Goal: Obtain resource: Download file/media

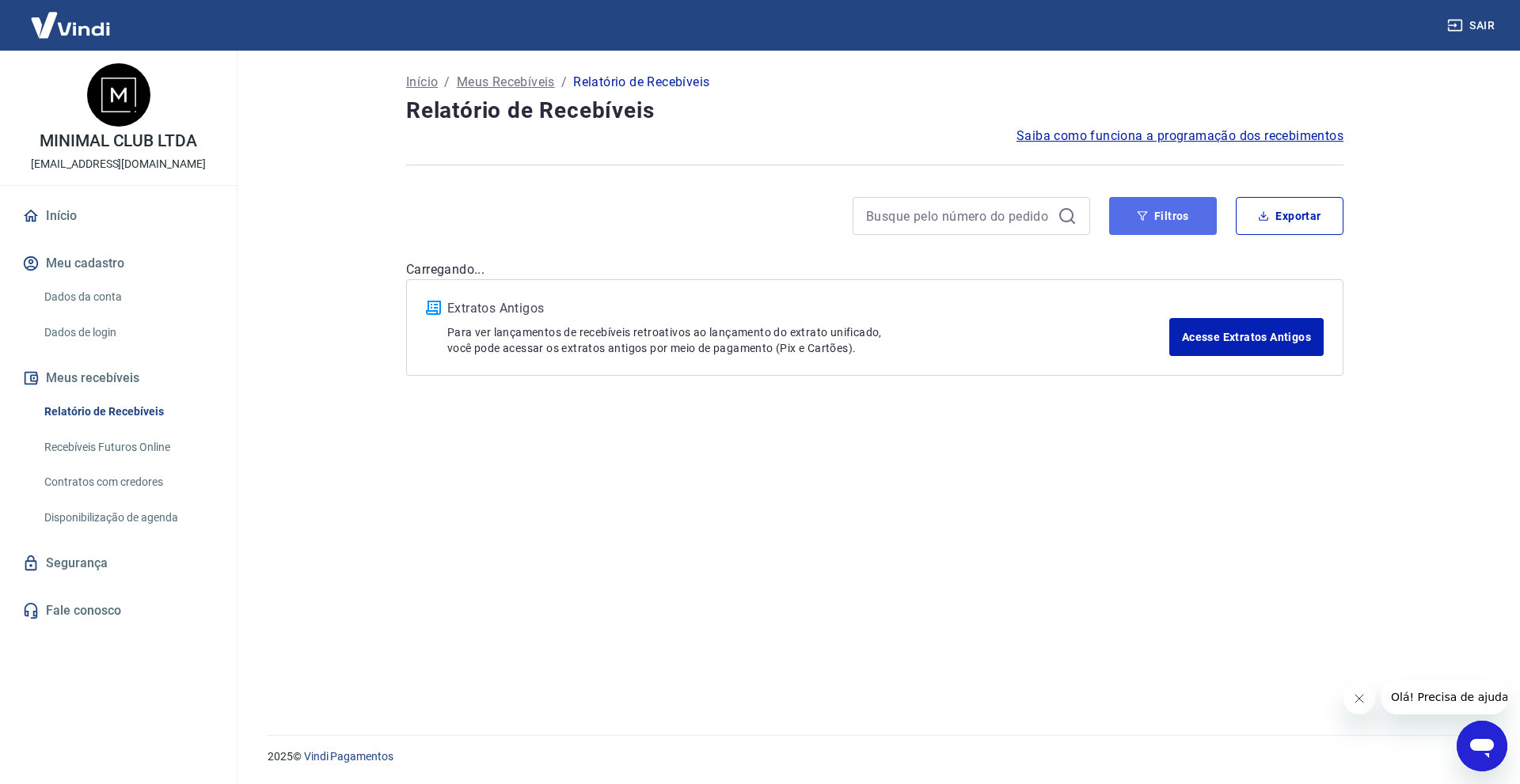
click at [1124, 202] on button "Filtros" at bounding box center [1163, 216] width 107 height 38
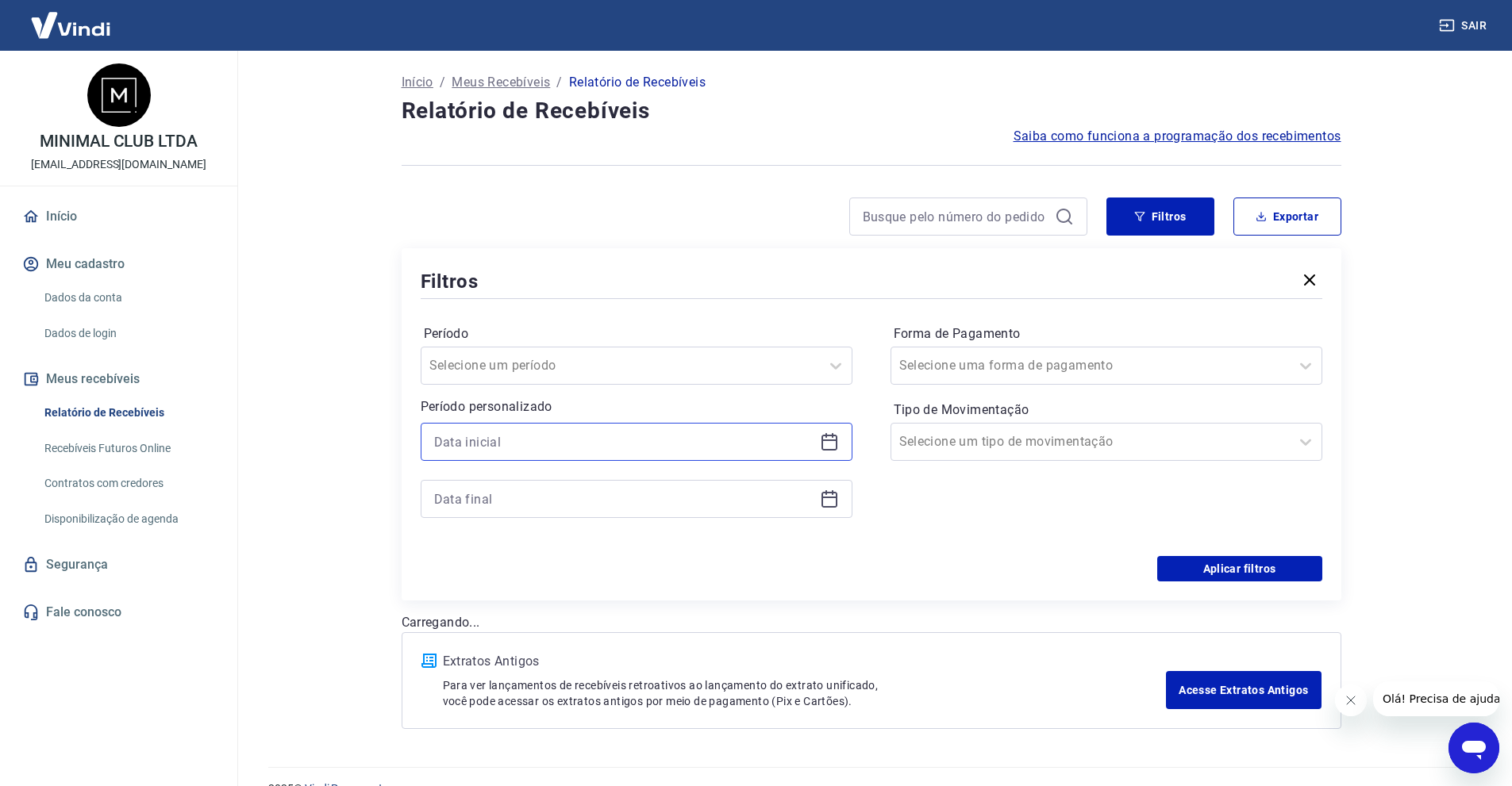
click at [621, 437] on input at bounding box center [624, 442] width 380 height 24
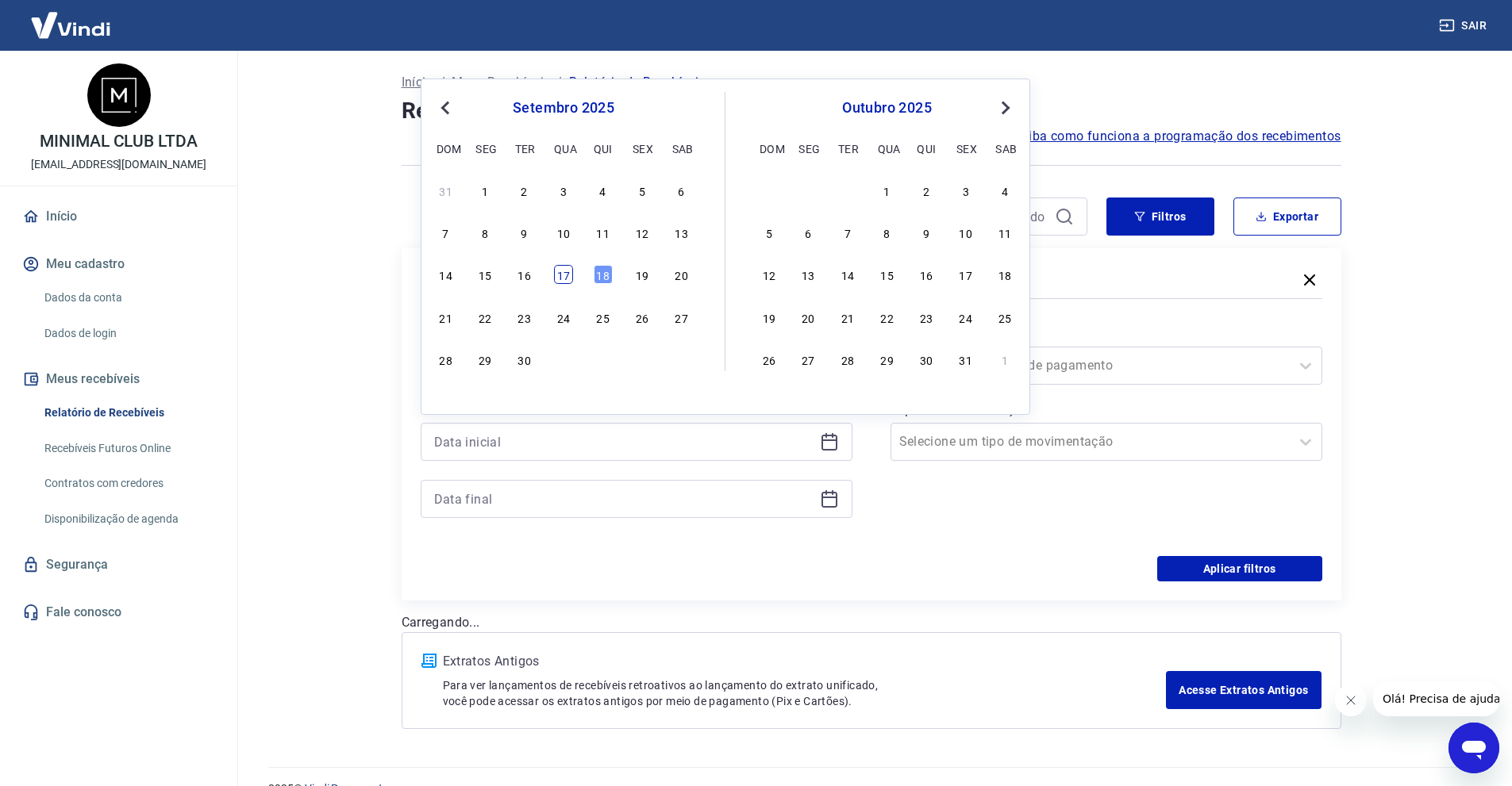
click at [562, 278] on div "17" at bounding box center [563, 274] width 19 height 19
type input "[DATE]"
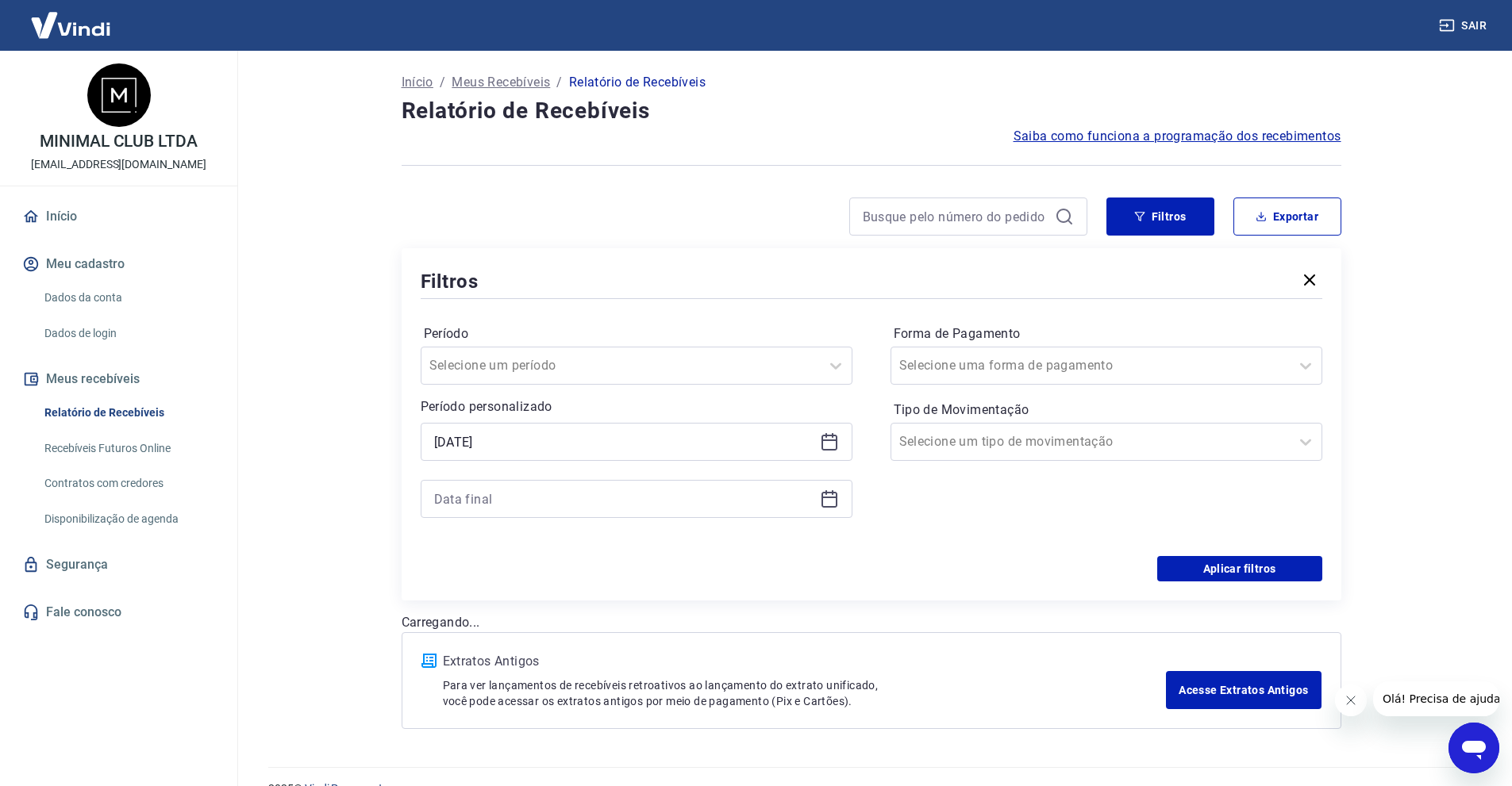
click at [543, 531] on div "Período Selecione um período Período personalizado Selected date: [DATE] [DATE]" at bounding box center [636, 429] width 432 height 215
click at [542, 507] on input at bounding box center [624, 499] width 380 height 24
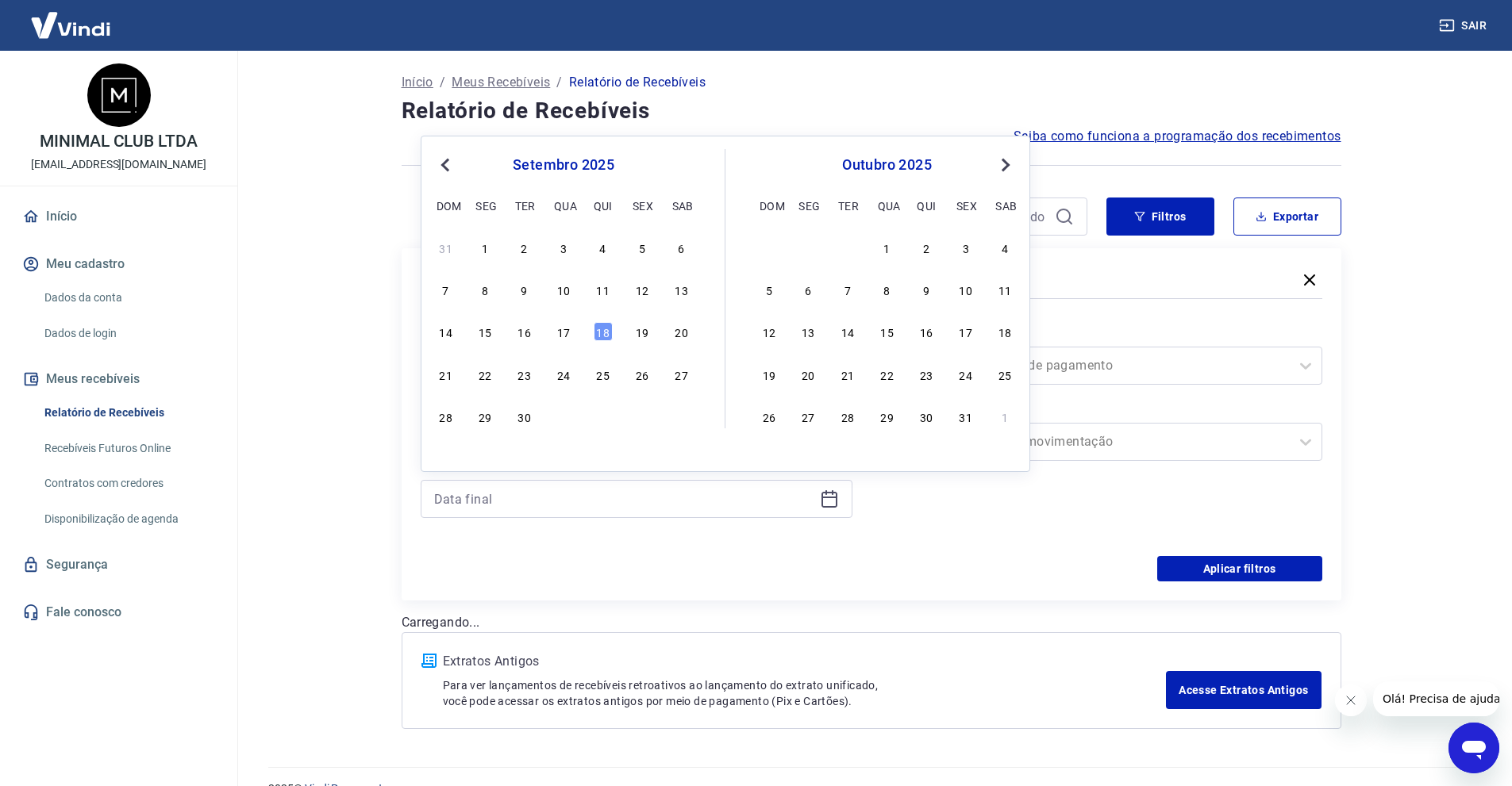
click at [576, 318] on div "31 1 2 3 4 5 6 7 8 9 10 11 12 13 14 15 16 17 18 19 20 21 22 23 24 25 26 27 28 2…" at bounding box center [563, 332] width 258 height 192
click at [562, 340] on div "17" at bounding box center [563, 332] width 19 height 19
type input "[DATE]"
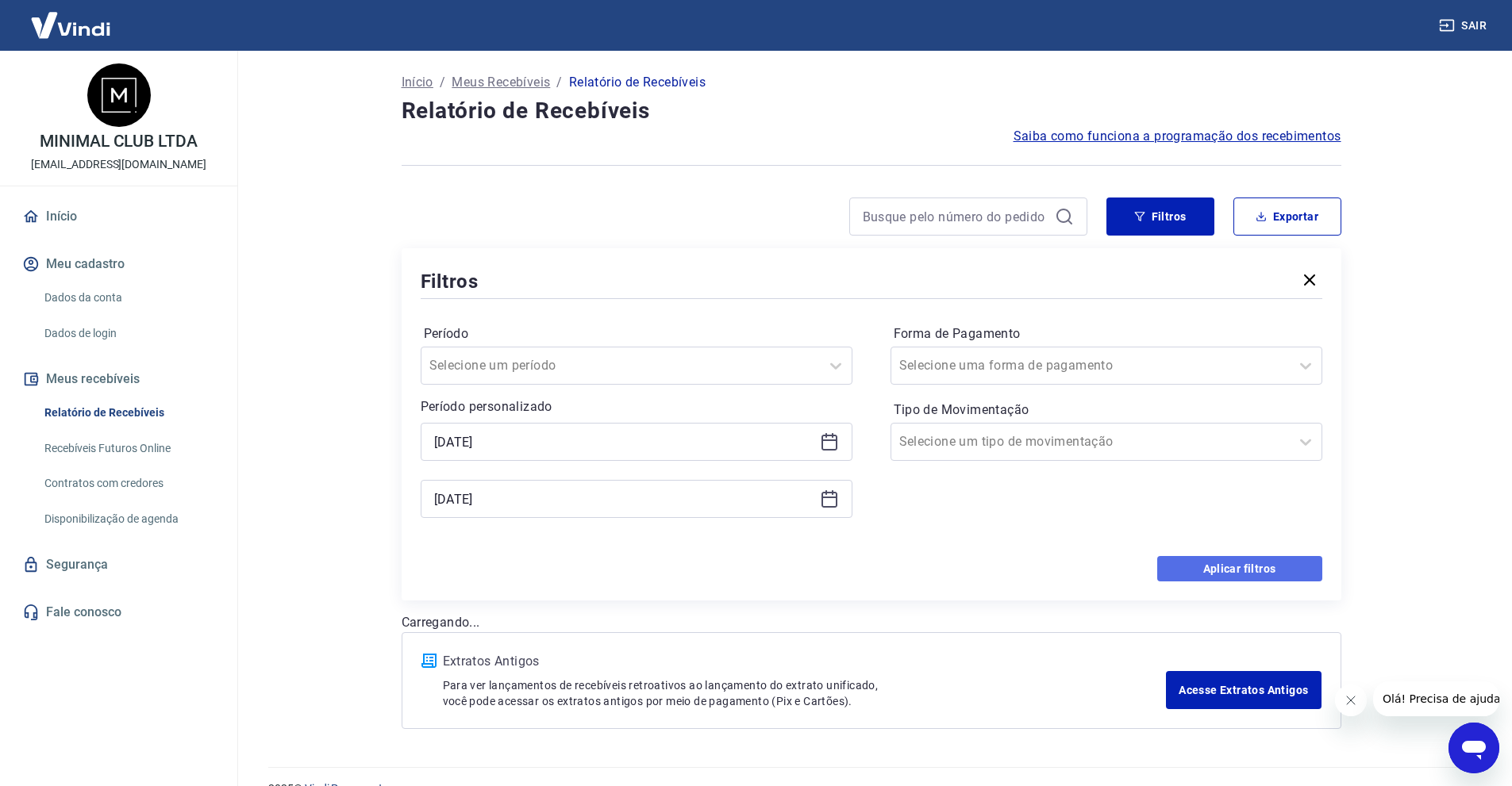
click at [1223, 563] on button "Aplicar filtros" at bounding box center [1240, 569] width 165 height 25
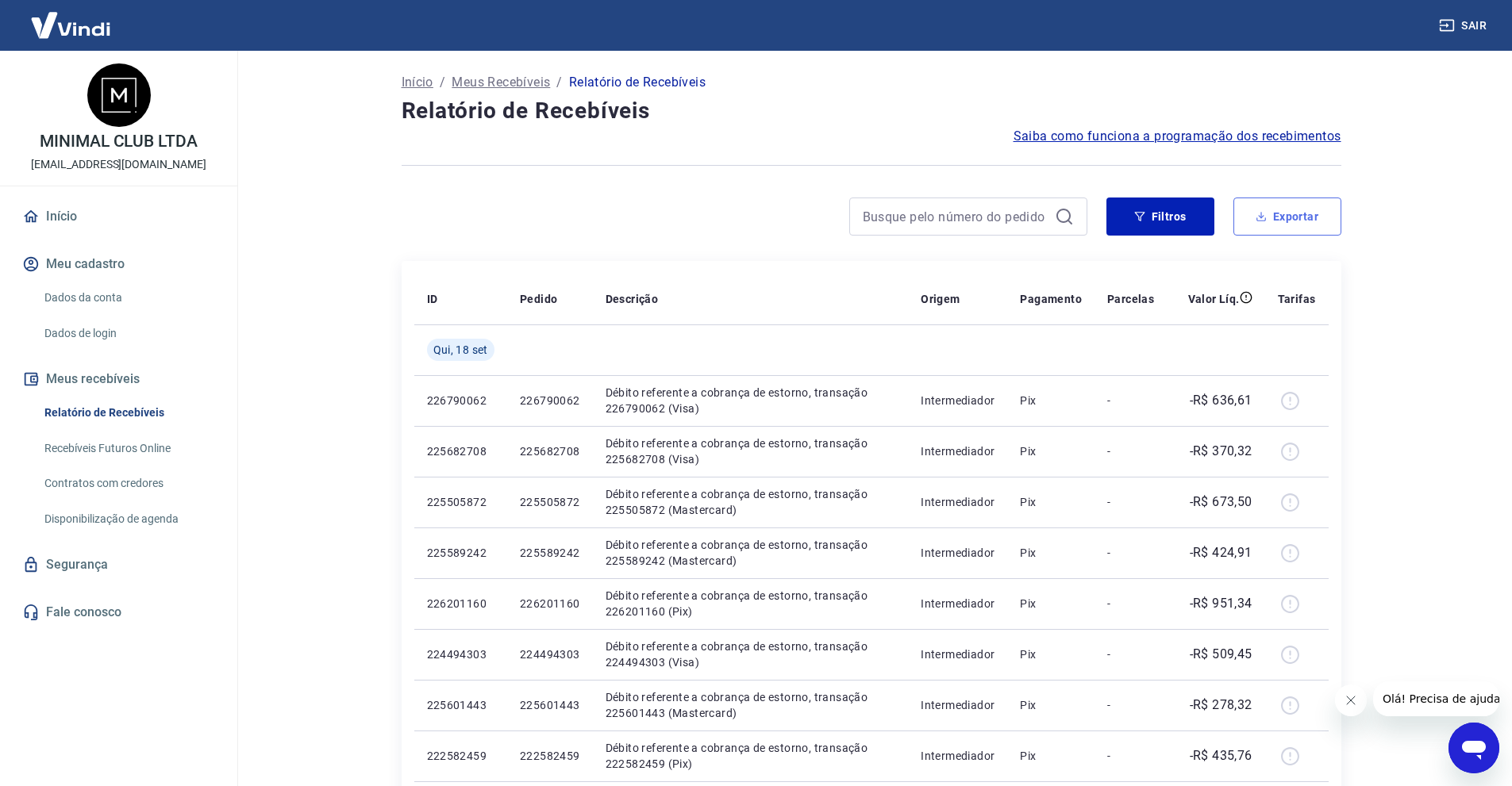
click at [1260, 229] on button "Exportar" at bounding box center [1287, 216] width 108 height 38
type input "[DATE]"
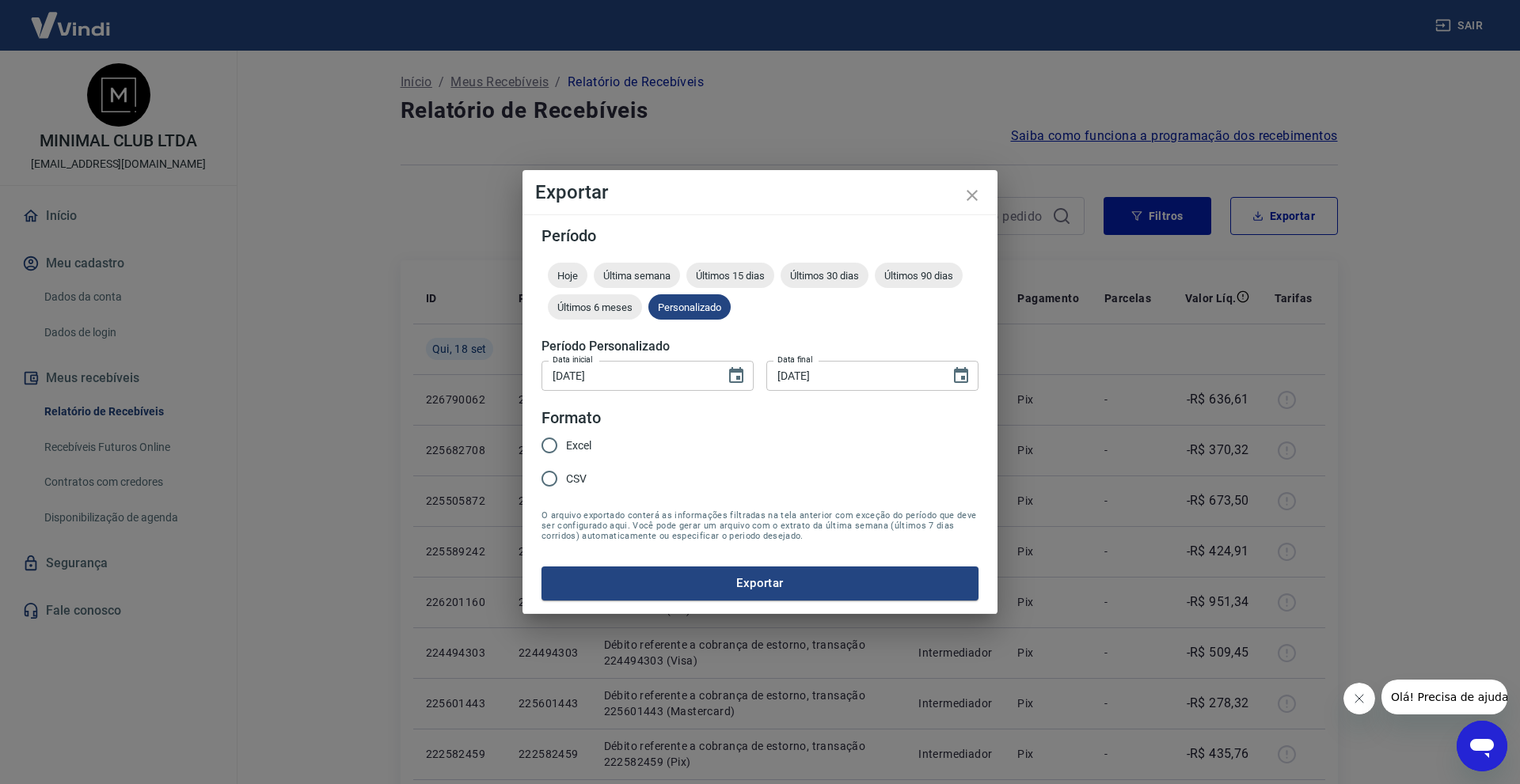
click at [542, 453] on input "Excel" at bounding box center [549, 446] width 34 height 34
radio input "true"
click at [604, 579] on button "Exportar" at bounding box center [760, 583] width 437 height 34
click at [1367, 698] on button "Fechar mensagem da empresa" at bounding box center [1359, 699] width 32 height 32
click at [784, 372] on input "[DATE]" at bounding box center [853, 375] width 173 height 29
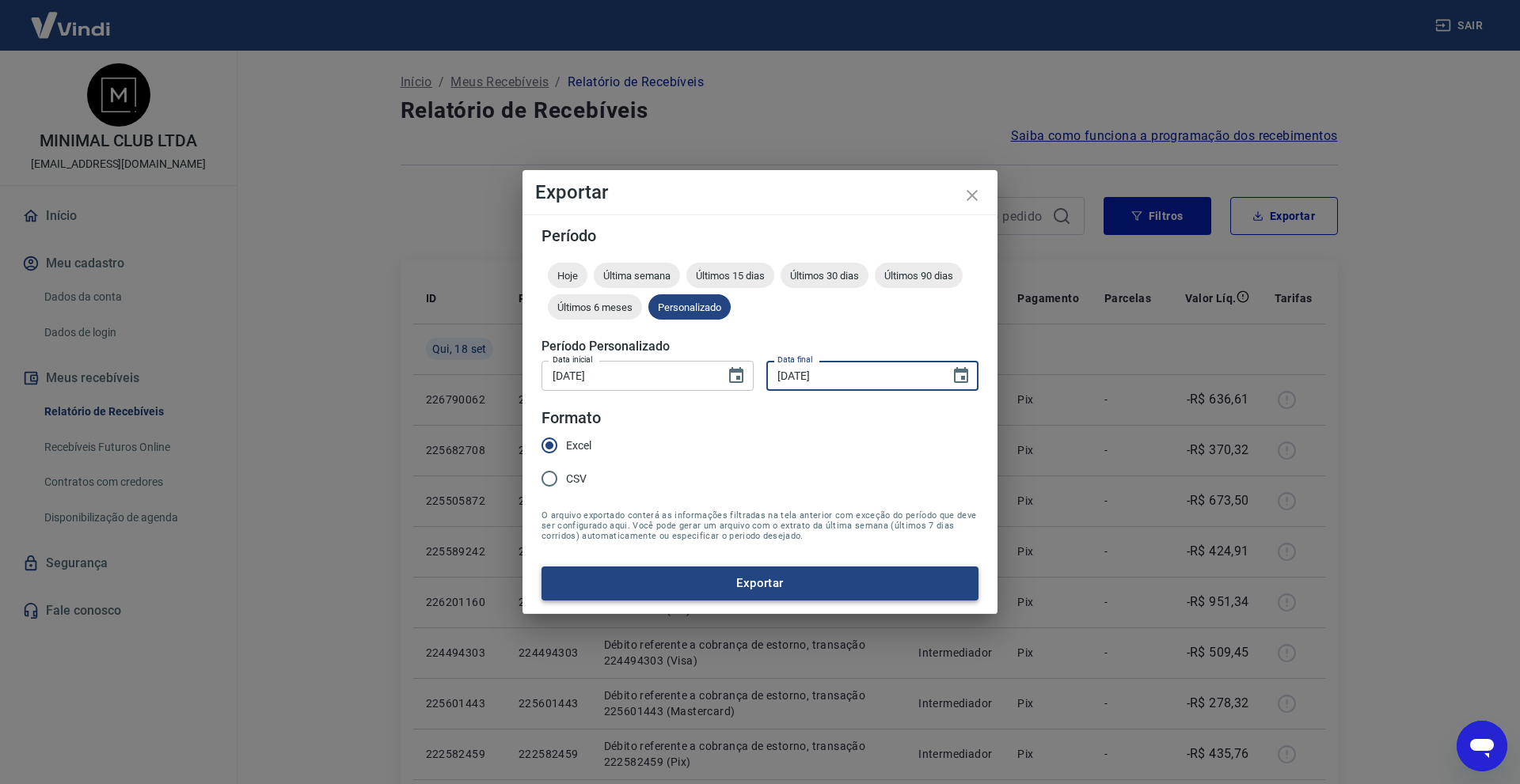
click at [762, 597] on button "Exportar" at bounding box center [760, 583] width 437 height 34
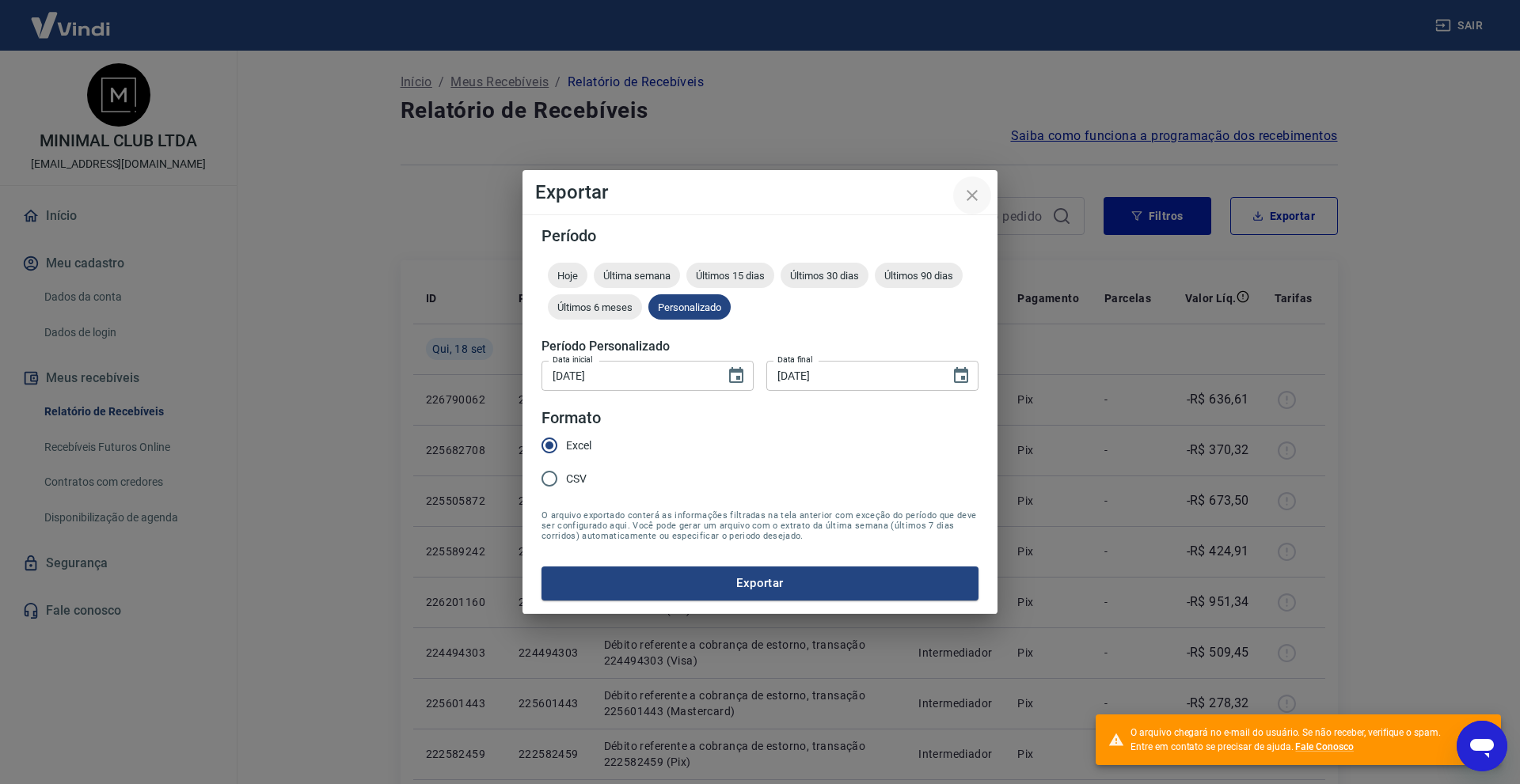
click at [972, 194] on icon "close" at bounding box center [972, 196] width 19 height 19
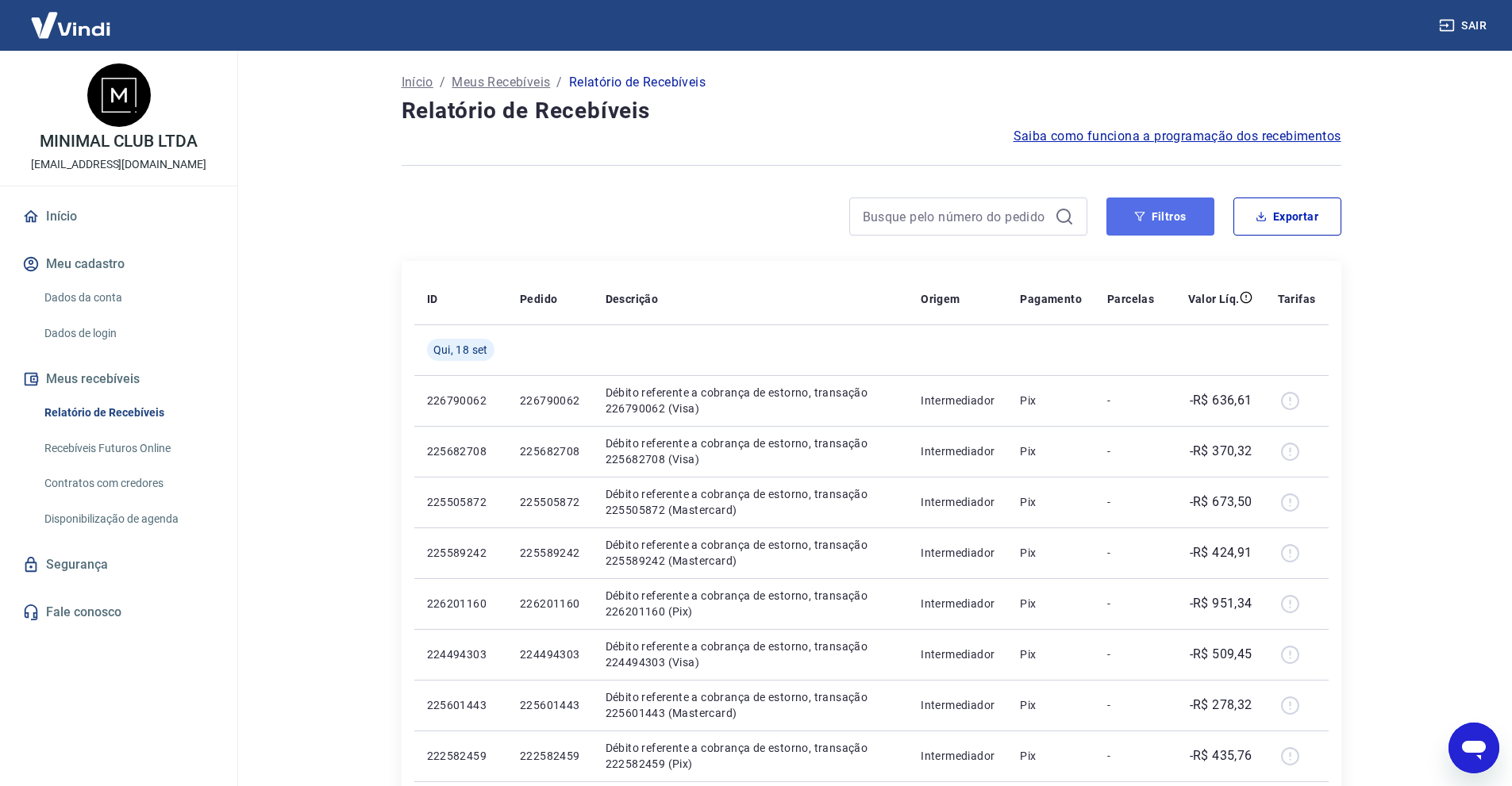
click at [1186, 221] on button "Filtros" at bounding box center [1160, 216] width 108 height 38
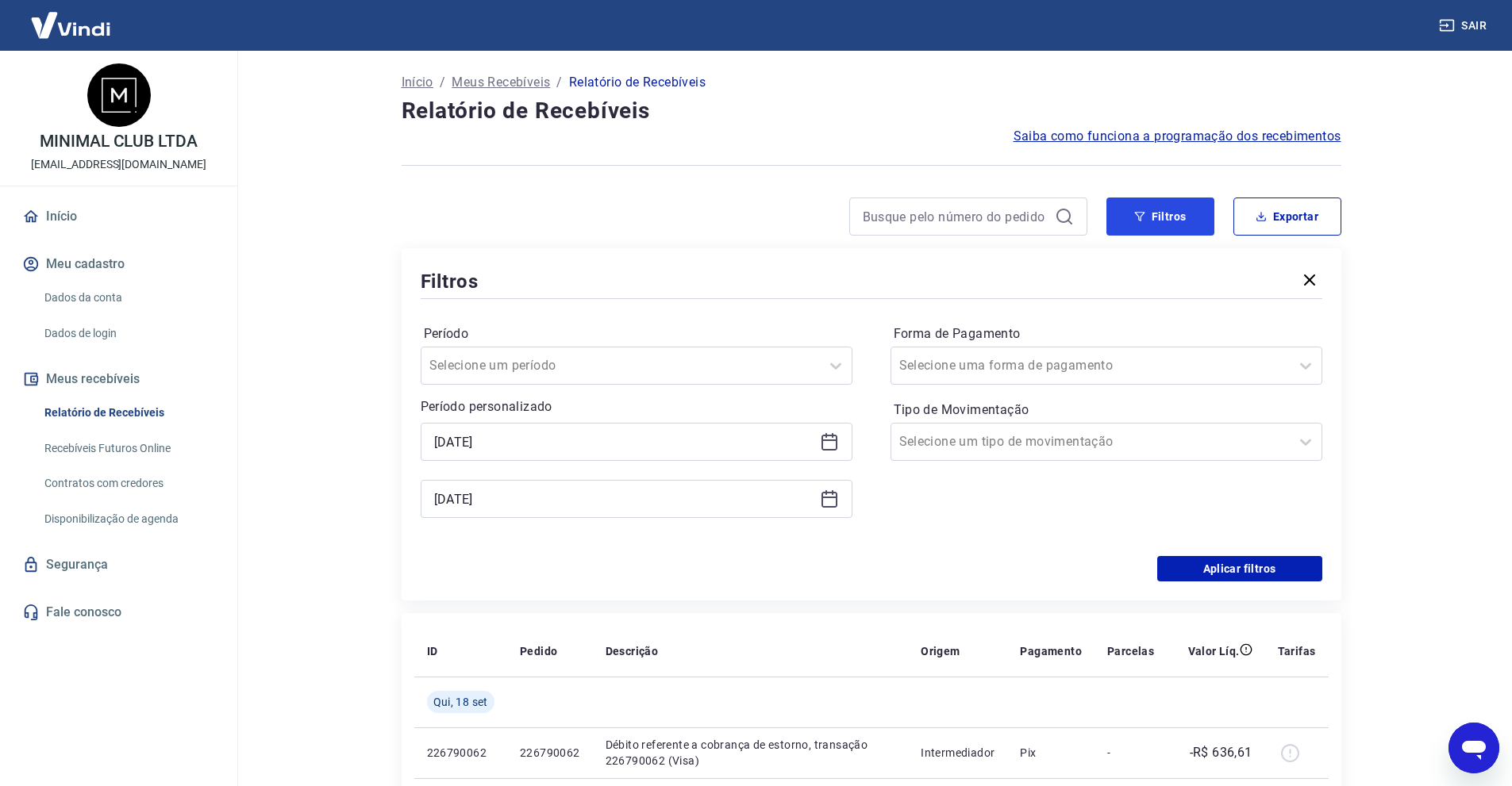
scroll to position [79, 0]
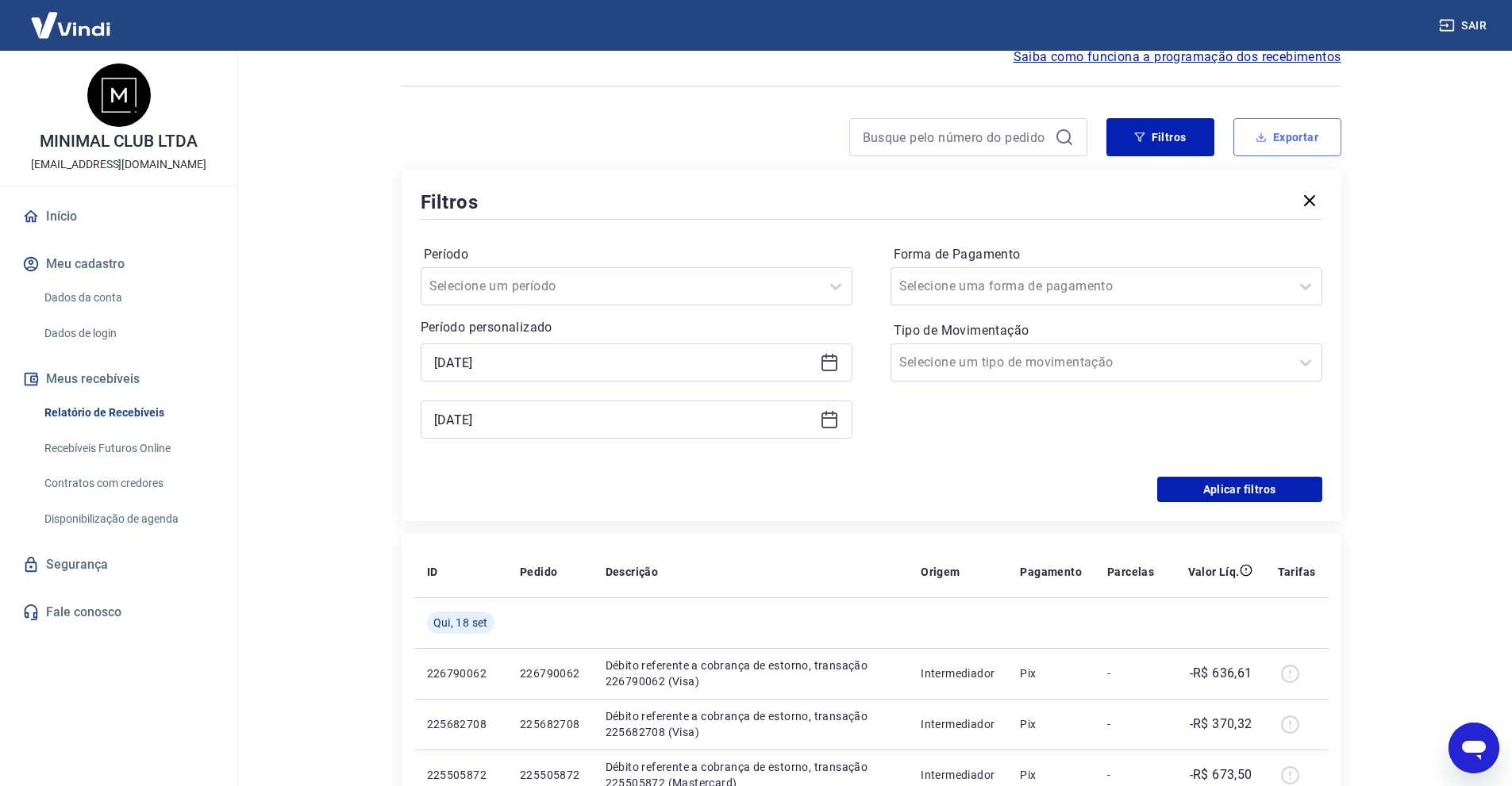
click at [1265, 153] on button "Exportar" at bounding box center [1287, 136] width 108 height 38
type input "[DATE]"
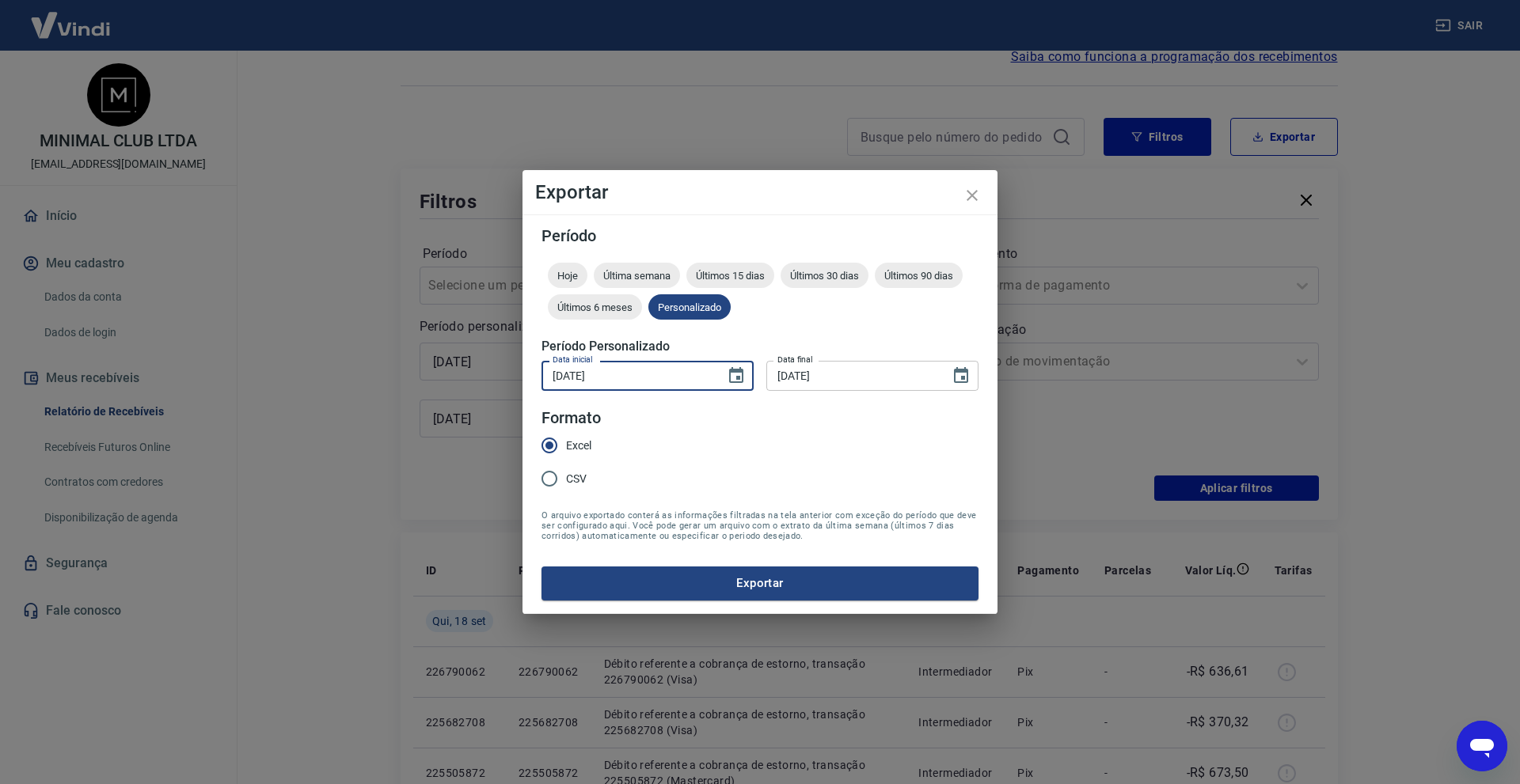
click at [568, 380] on input "[DATE]" at bounding box center [628, 375] width 173 height 29
click at [549, 375] on input "[DATE]" at bounding box center [628, 375] width 173 height 29
type input "[DATE]"
click at [792, 375] on input "[DATE]" at bounding box center [853, 375] width 173 height 29
type input "[DATE]"
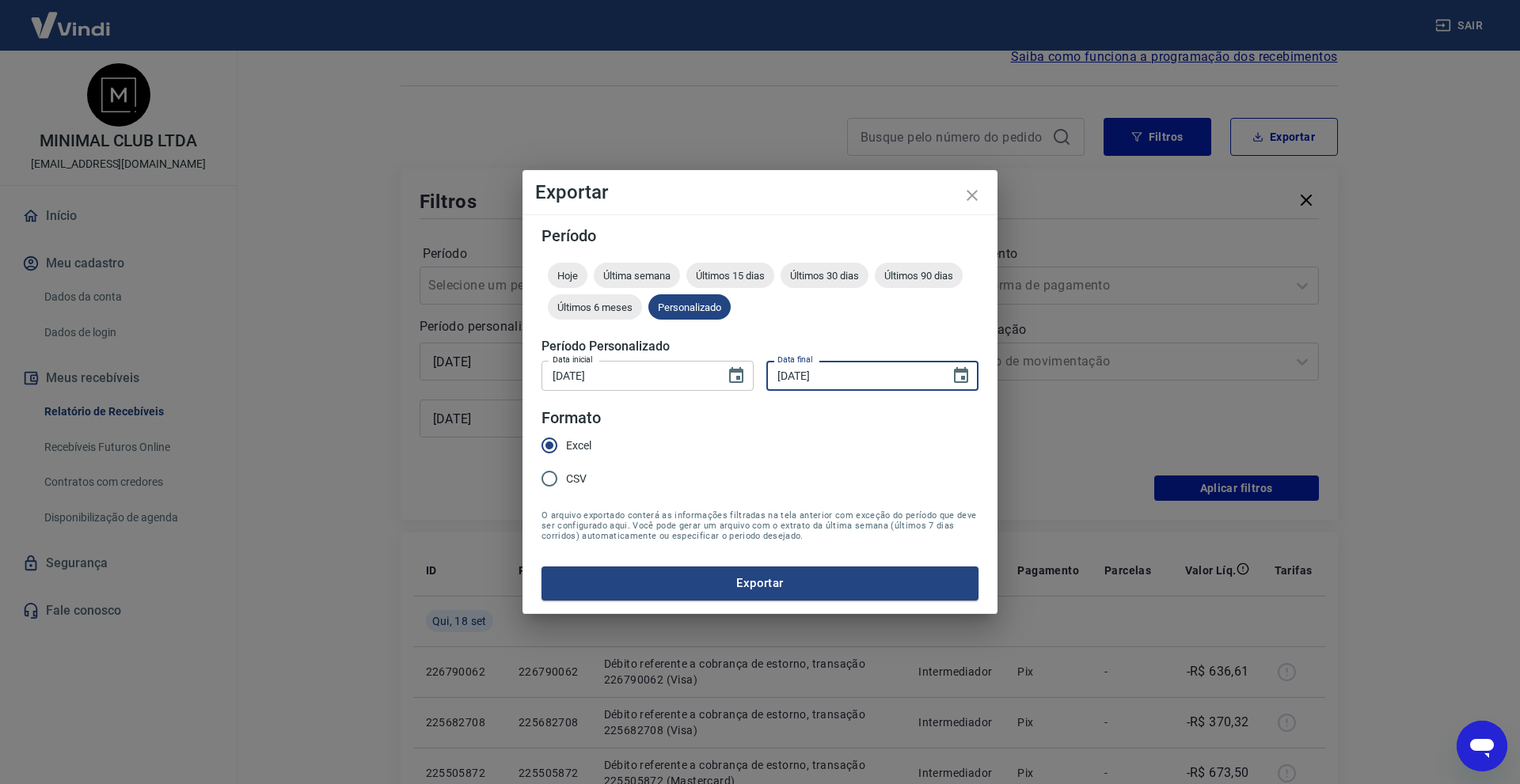
click at [813, 410] on form "Período Hoje Última semana Últimos 15 dias Últimos 30 dias Últimos 90 dias Últi…" at bounding box center [760, 414] width 437 height 372
click at [699, 570] on button "Exportar" at bounding box center [760, 583] width 437 height 34
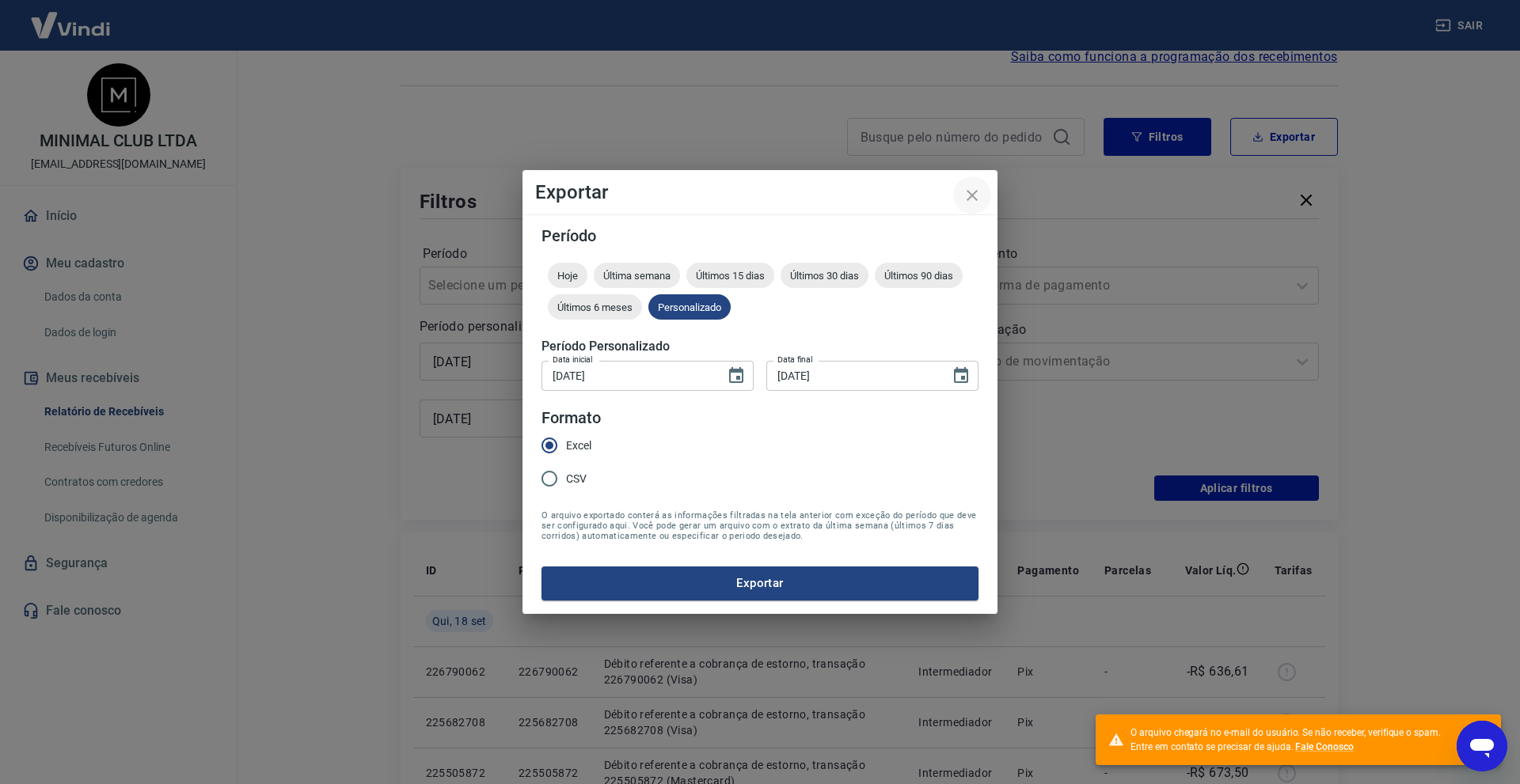
click at [972, 198] on icon "close" at bounding box center [972, 196] width 19 height 19
